Goal: Task Accomplishment & Management: Use online tool/utility

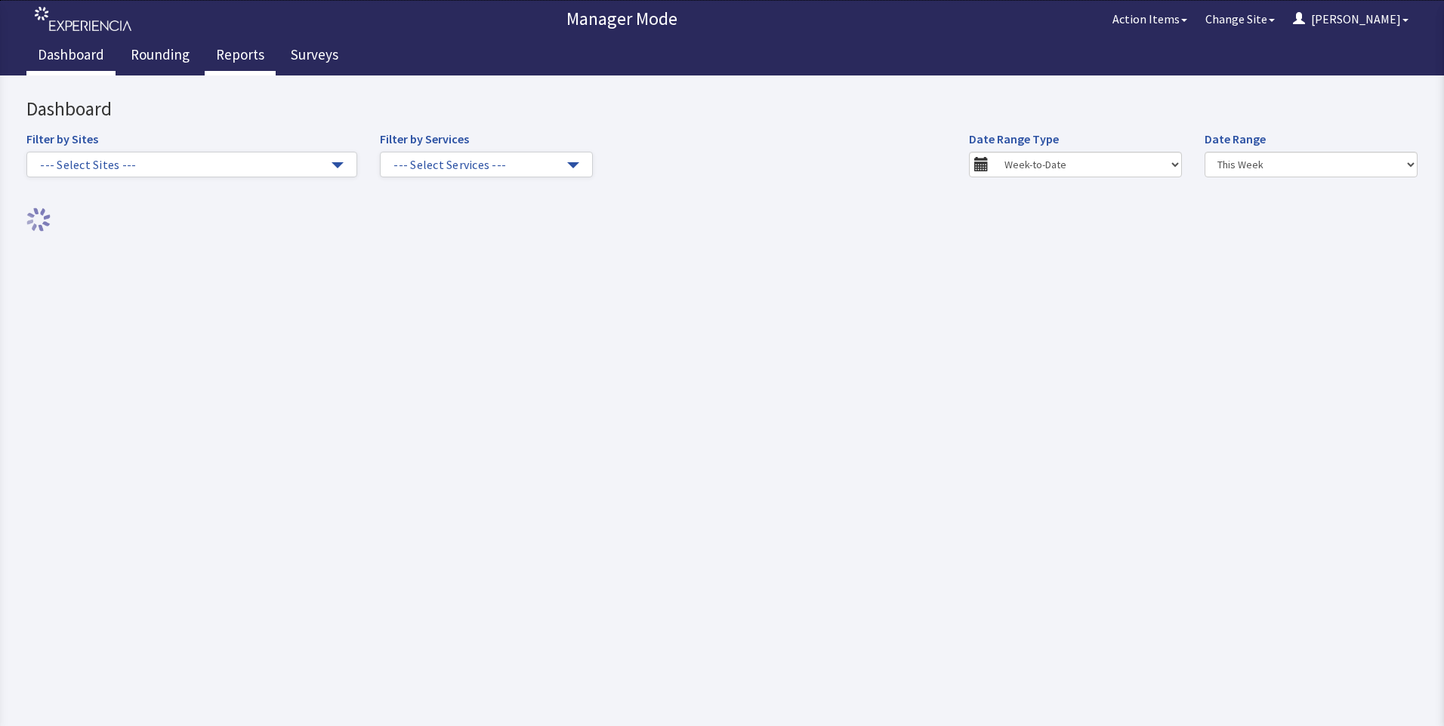
click at [223, 45] on link "Reports" at bounding box center [240, 57] width 71 height 38
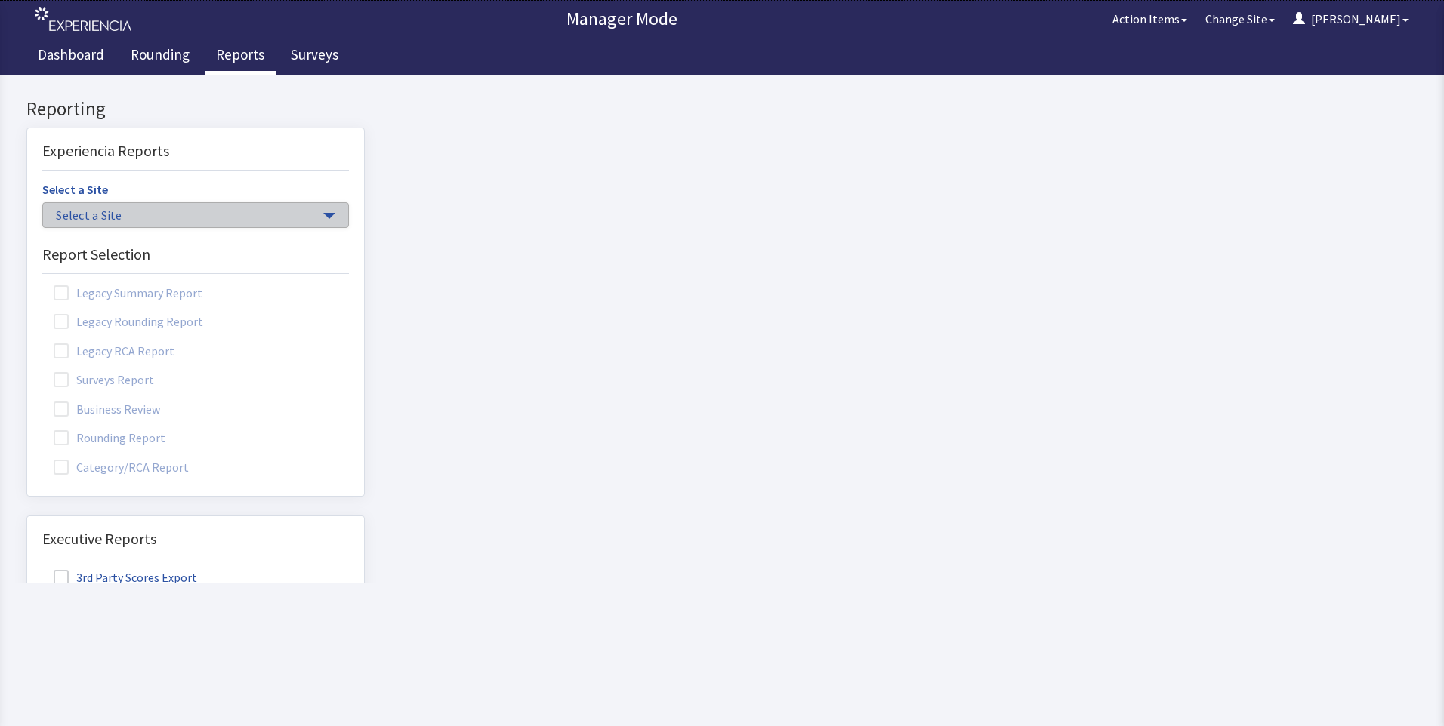
click at [234, 217] on span "Select a Site" at bounding box center [188, 215] width 264 height 17
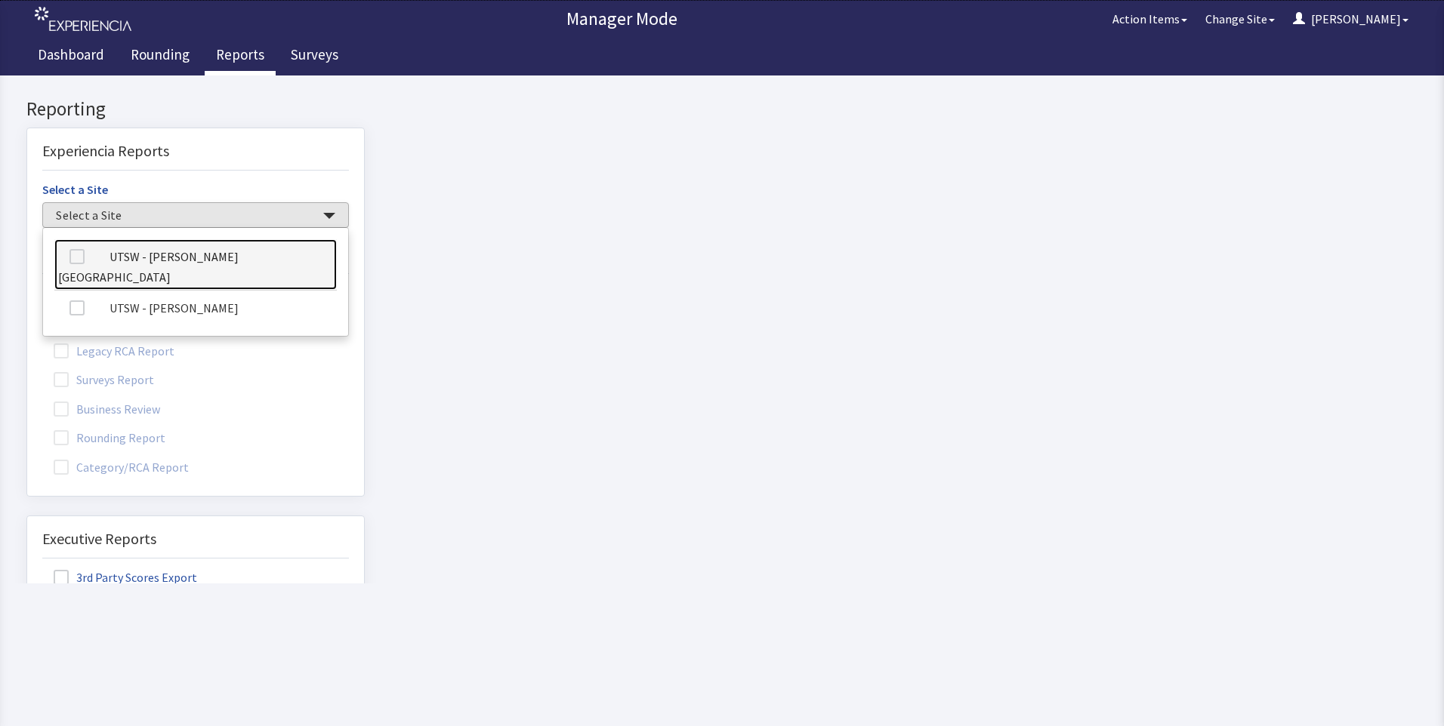
click at [236, 257] on link "UTSW - [PERSON_NAME][GEOGRAPHIC_DATA]" at bounding box center [195, 264] width 282 height 51
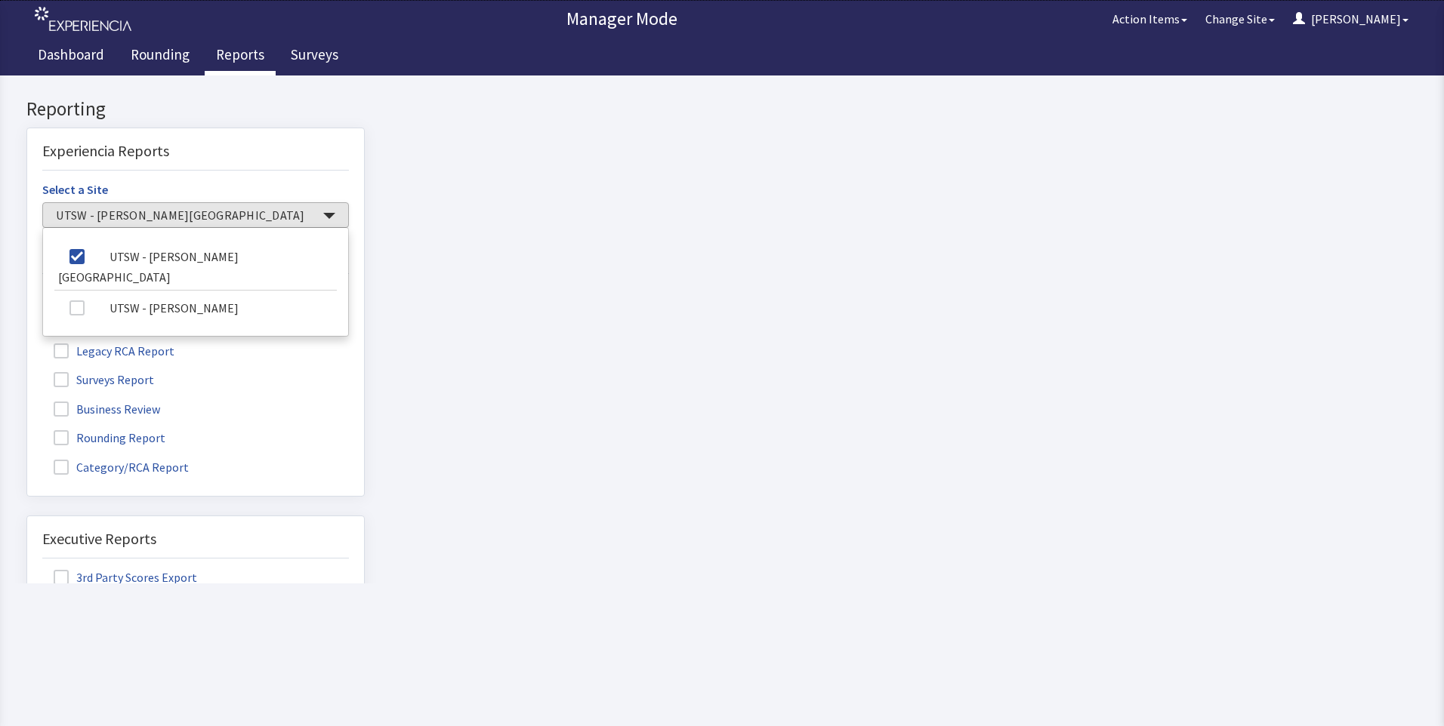
click at [133, 427] on label "Rounding Report" at bounding box center [111, 437] width 138 height 20
click at [27, 430] on input "Rounding Report" at bounding box center [27, 430] width 0 height 0
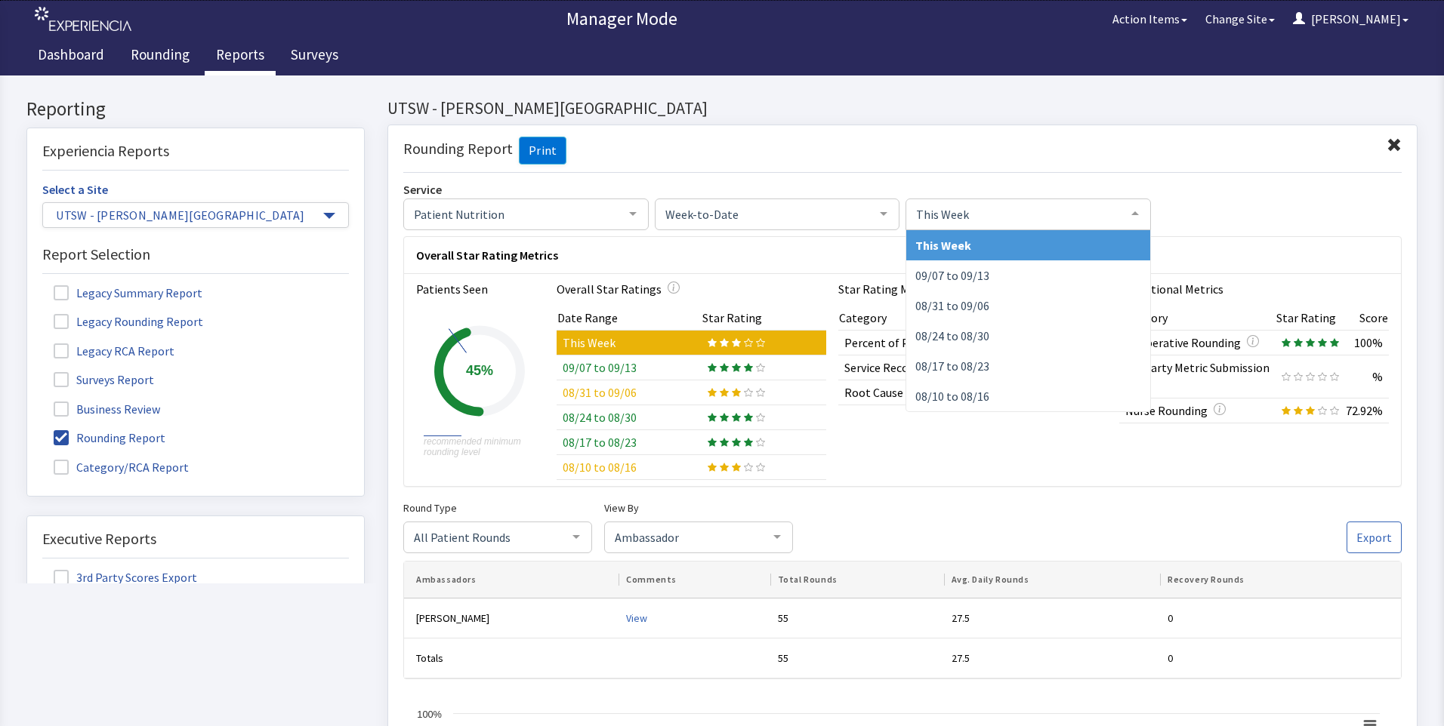
click at [929, 223] on div "This Week" at bounding box center [1027, 215] width 245 height 32
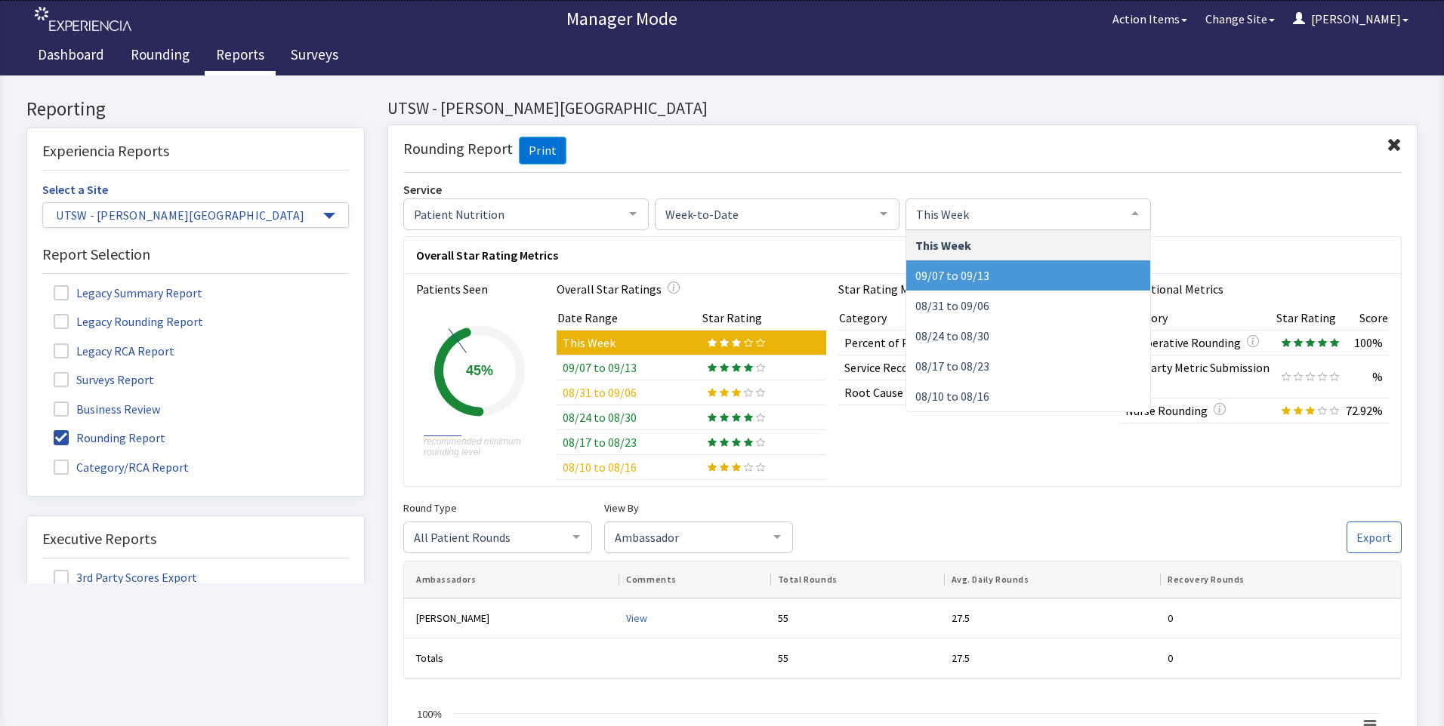
click at [977, 262] on span "09/07 to 09/13" at bounding box center [1028, 275] width 244 height 30
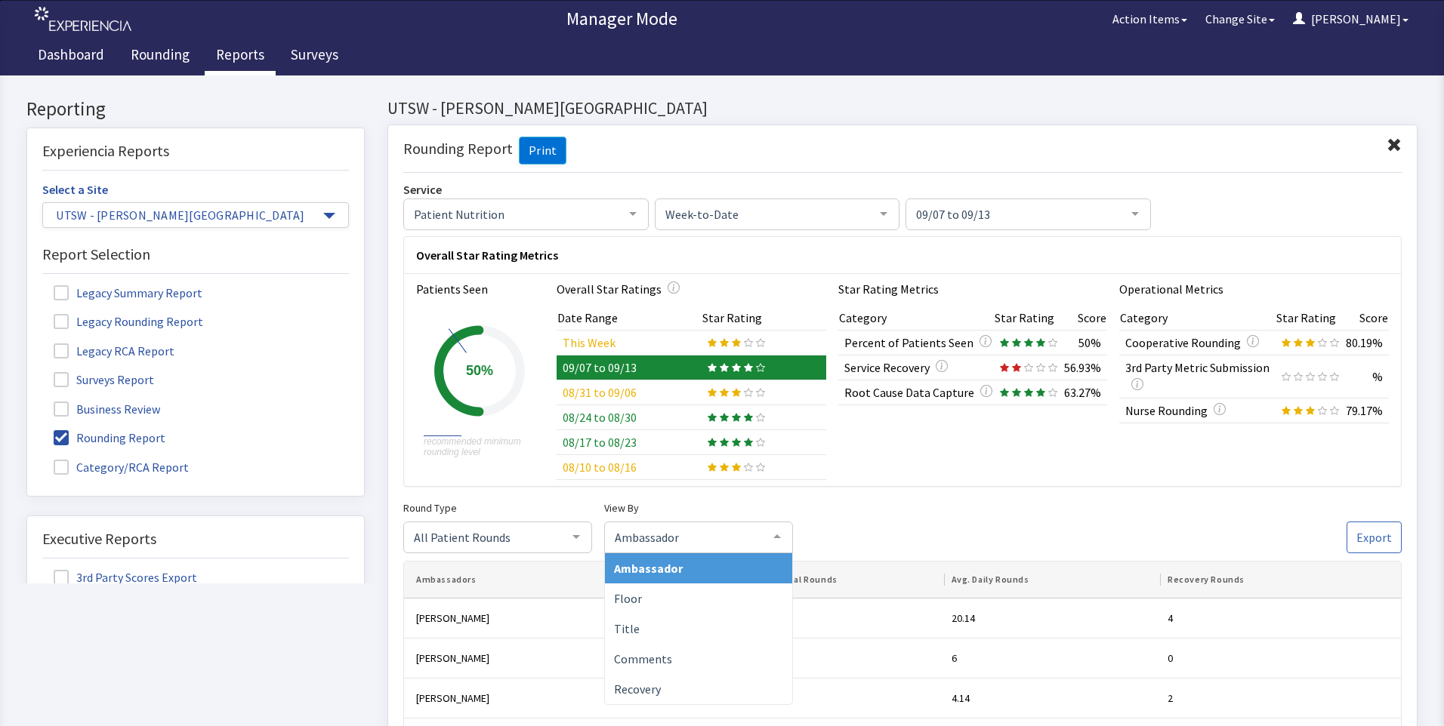
click at [775, 535] on div at bounding box center [777, 536] width 30 height 29
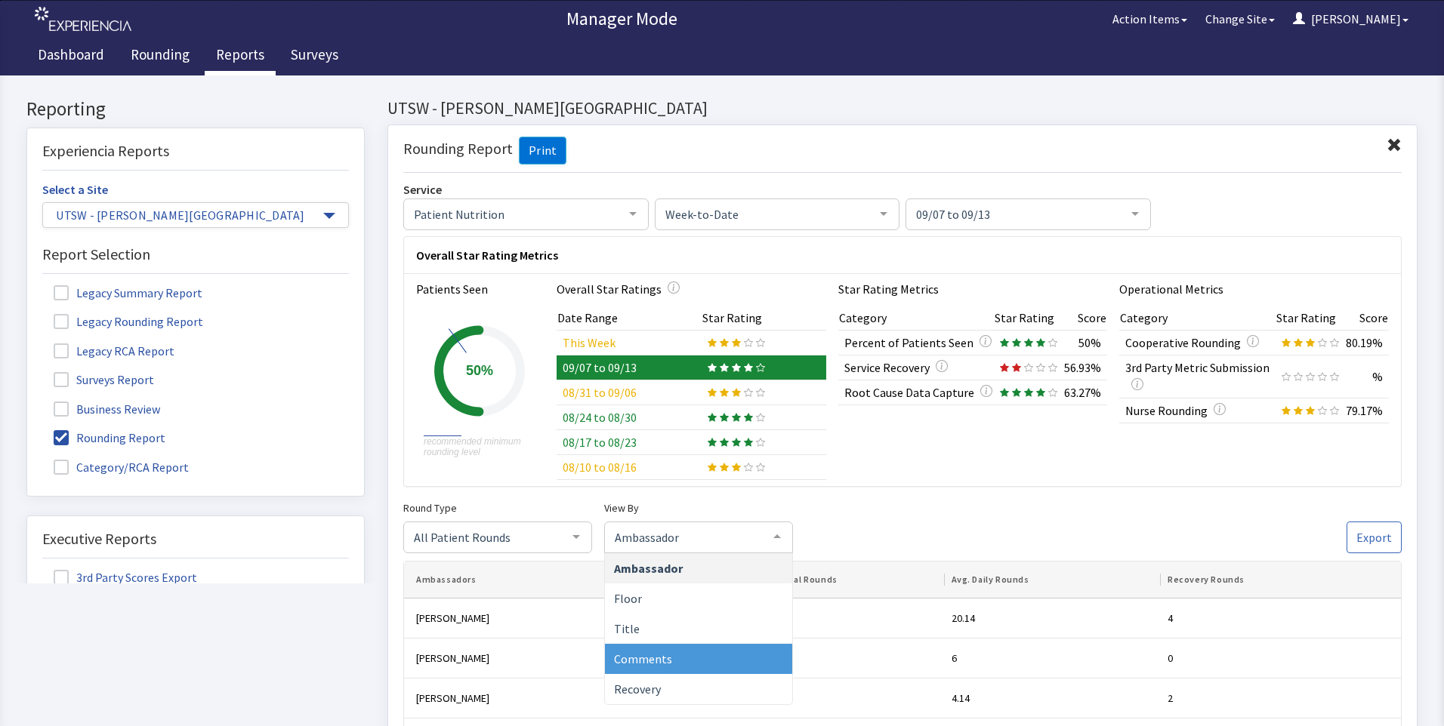
click at [698, 666] on span "Comments" at bounding box center [698, 659] width 187 height 30
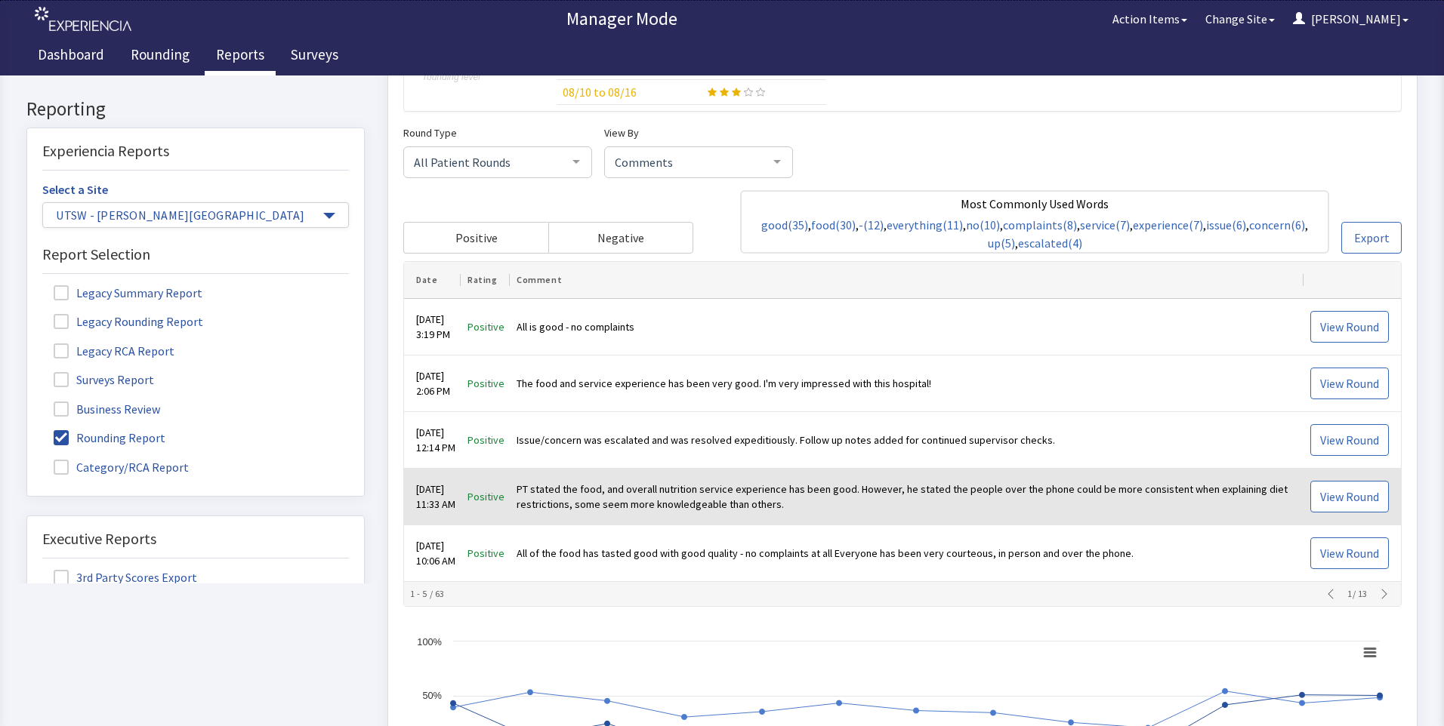
scroll to position [377, 0]
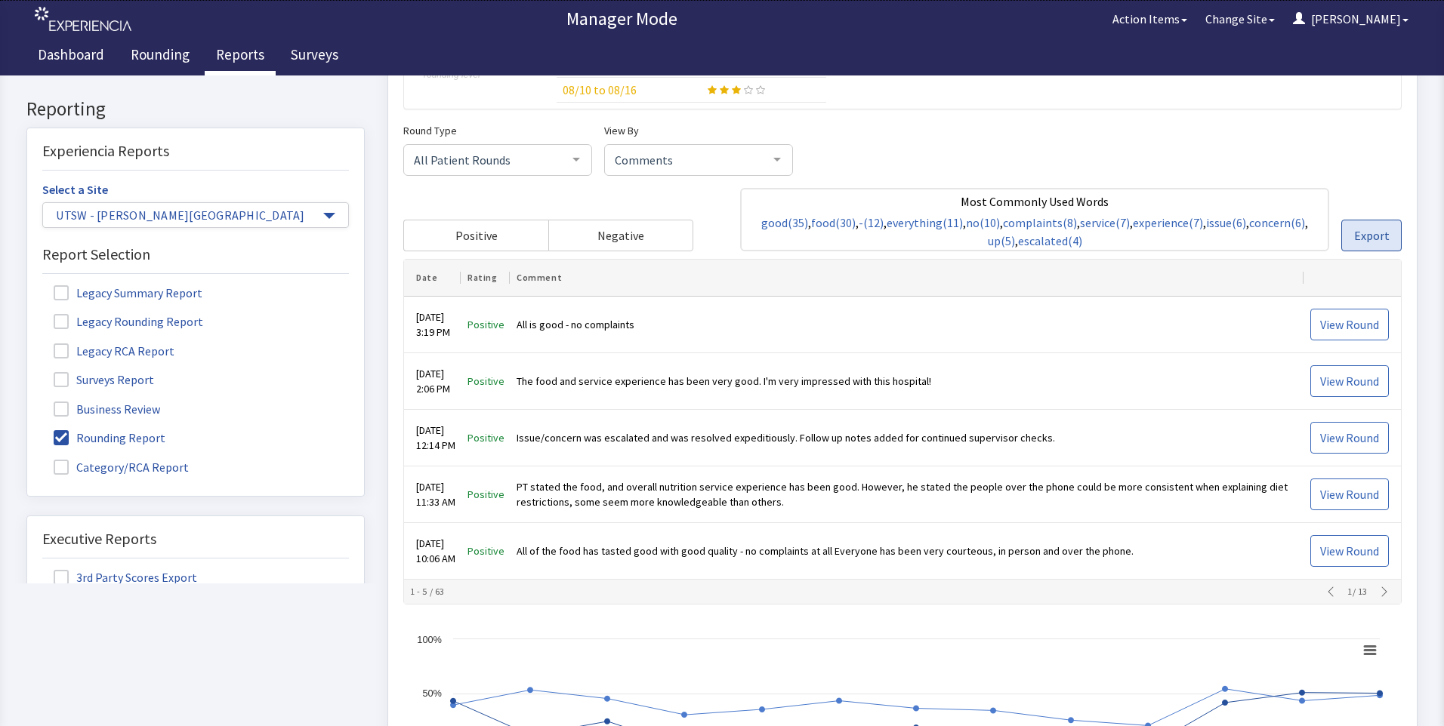
click at [1360, 237] on span "Export" at bounding box center [1371, 236] width 35 height 18
